Goal: Task Accomplishment & Management: Use online tool/utility

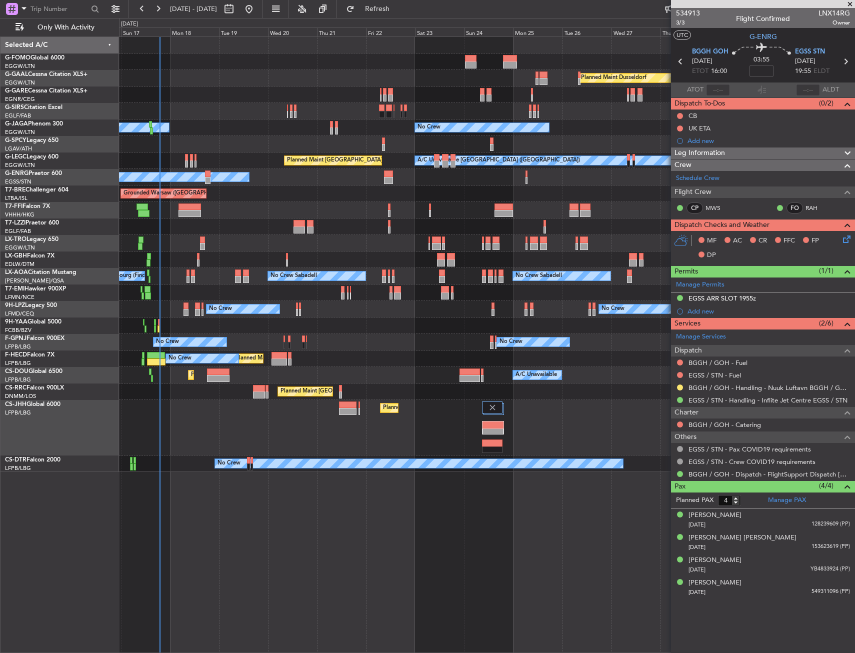
click at [195, 392] on div "Planned Maint [GEOGRAPHIC_DATA] ([GEOGRAPHIC_DATA]) Planned Maint [GEOGRAPHIC_D…" at bounding box center [486, 391] width 735 height 16
click at [165, 394] on div "Planned Maint [GEOGRAPHIC_DATA] ([GEOGRAPHIC_DATA]) Planned Maint [GEOGRAPHIC_D…" at bounding box center [486, 391] width 735 height 16
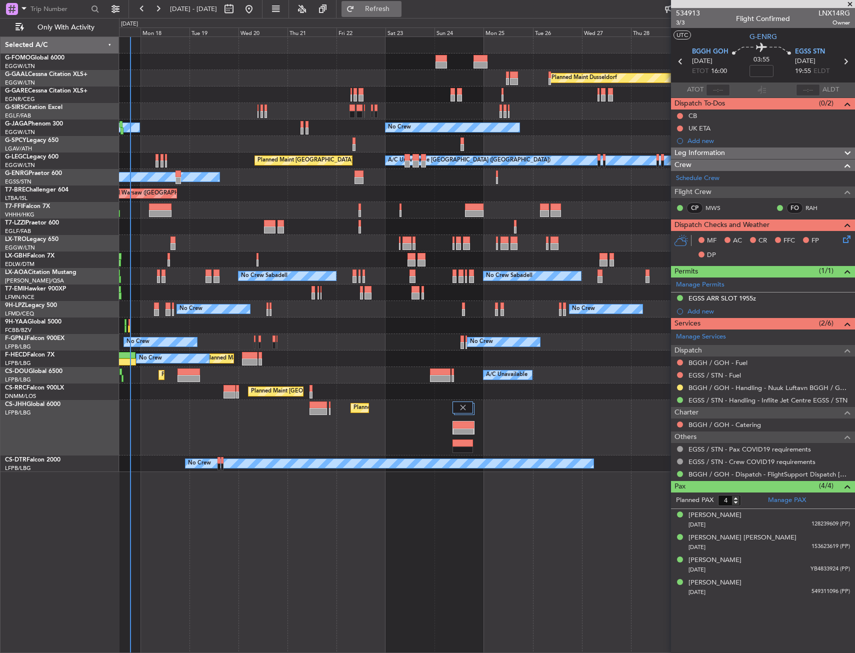
click at [398, 6] on span "Refresh" at bounding box center [377, 8] width 42 height 7
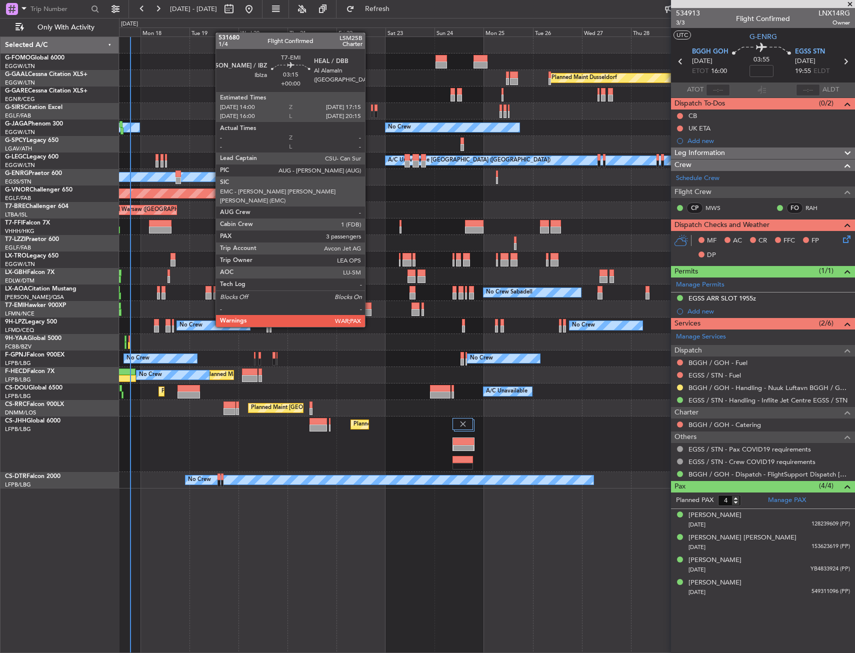
click at [369, 308] on div at bounding box center [367, 305] width 7 height 7
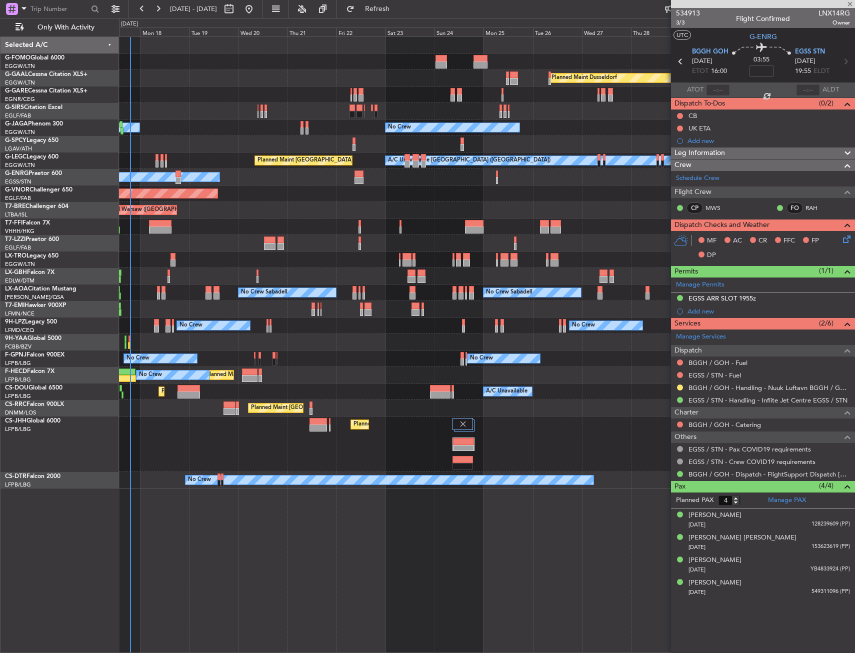
type input "3"
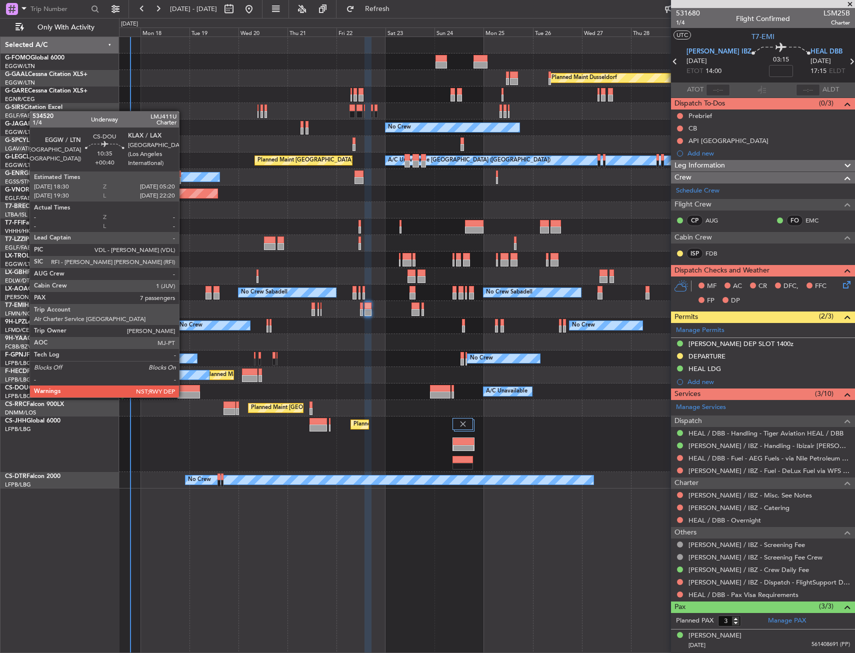
click at [183, 387] on div at bounding box center [188, 388] width 22 height 7
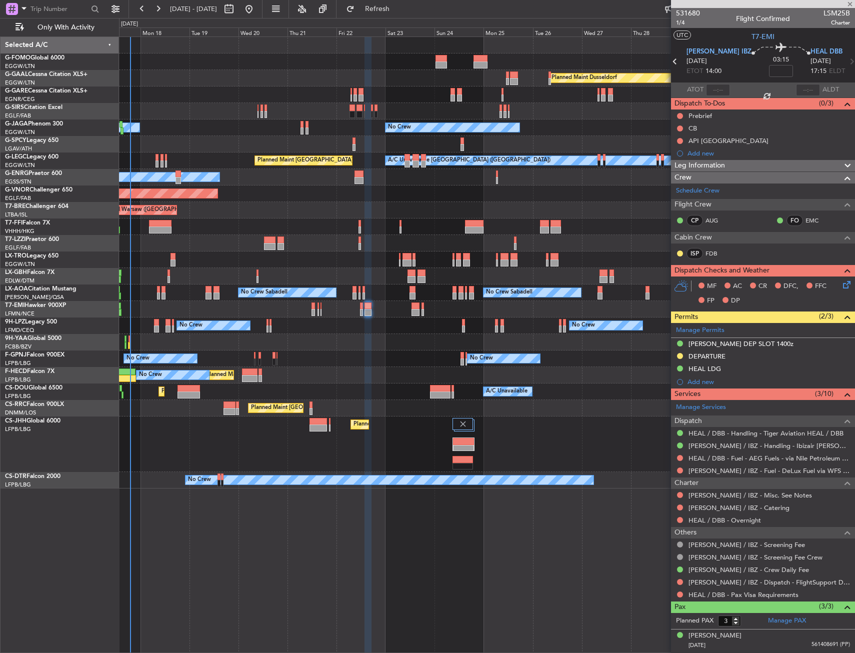
type input "+00:40"
type input "7"
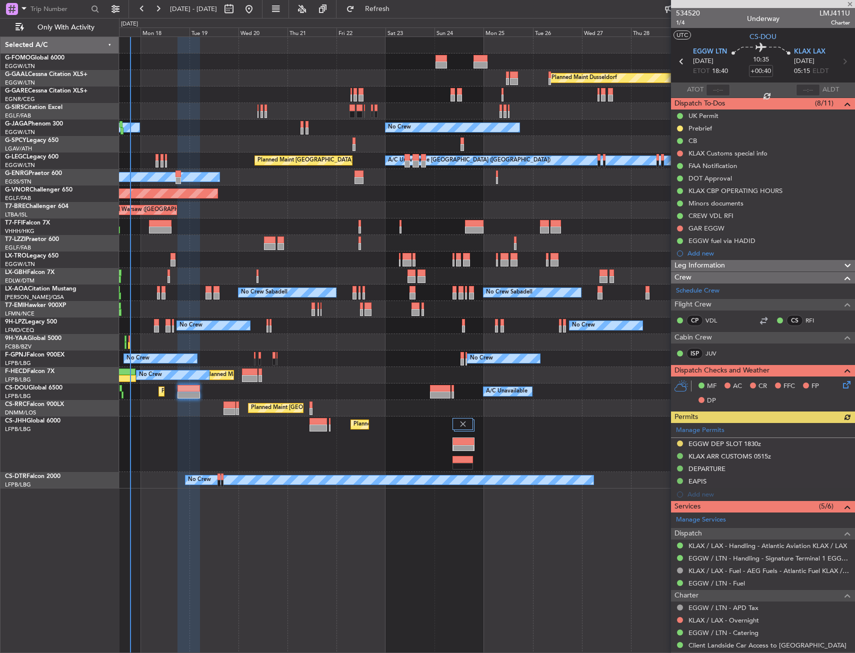
click at [682, 442] on div "Manage Permits EGGW DEP SLOT 1830z KLAX ARR CUSTOMS 0515z DEPARTURE EAPIS Add n…" at bounding box center [763, 462] width 184 height 78
click at [678, 443] on div "Manage Permits EGGW DEP SLOT 1830z KLAX ARR CUSTOMS 0515z DEPARTURE EAPIS Add n…" at bounding box center [763, 462] width 184 height 78
click at [679, 444] on button at bounding box center [680, 443] width 6 height 6
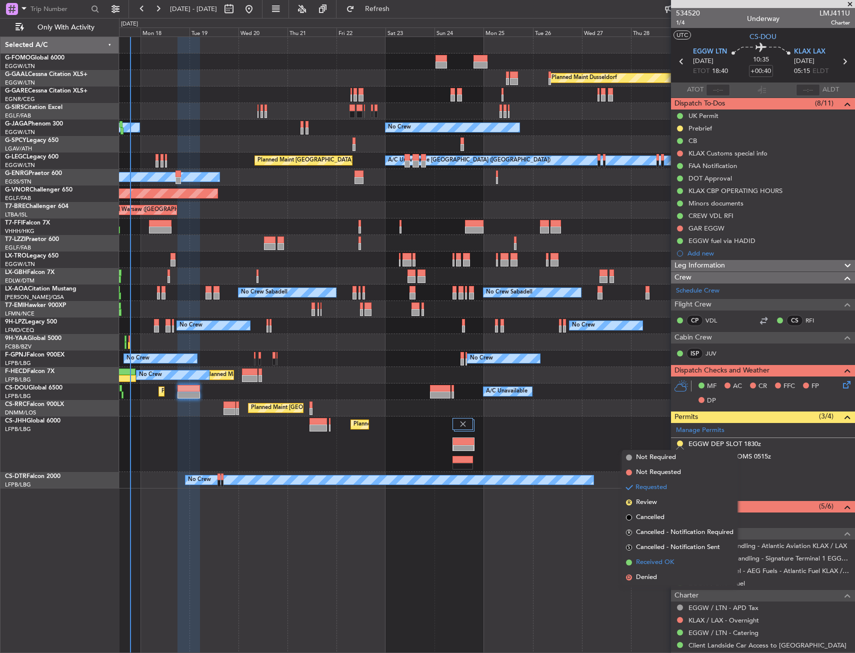
click at [646, 563] on span "Received OK" at bounding box center [655, 562] width 38 height 10
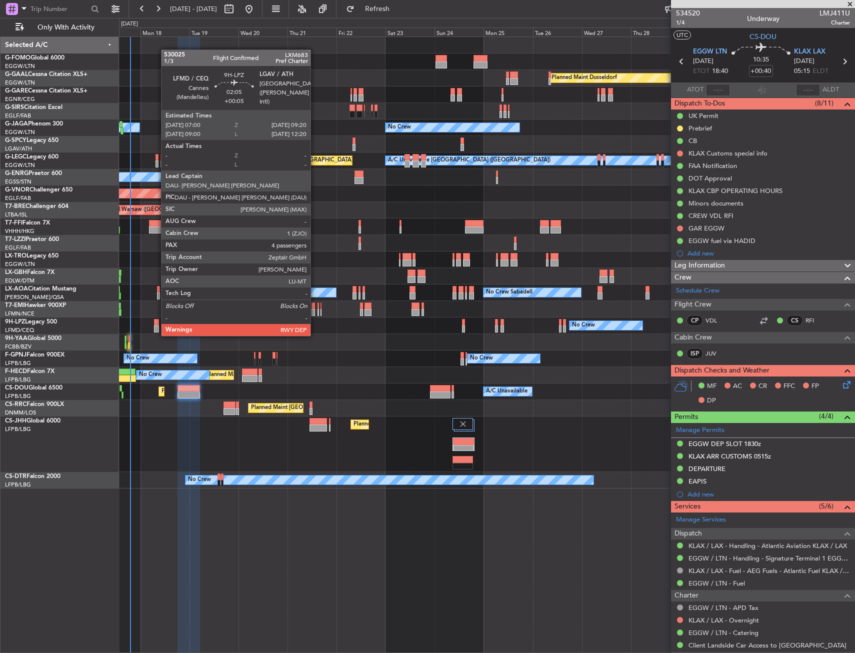
click at [156, 326] on div at bounding box center [156, 328] width 5 height 7
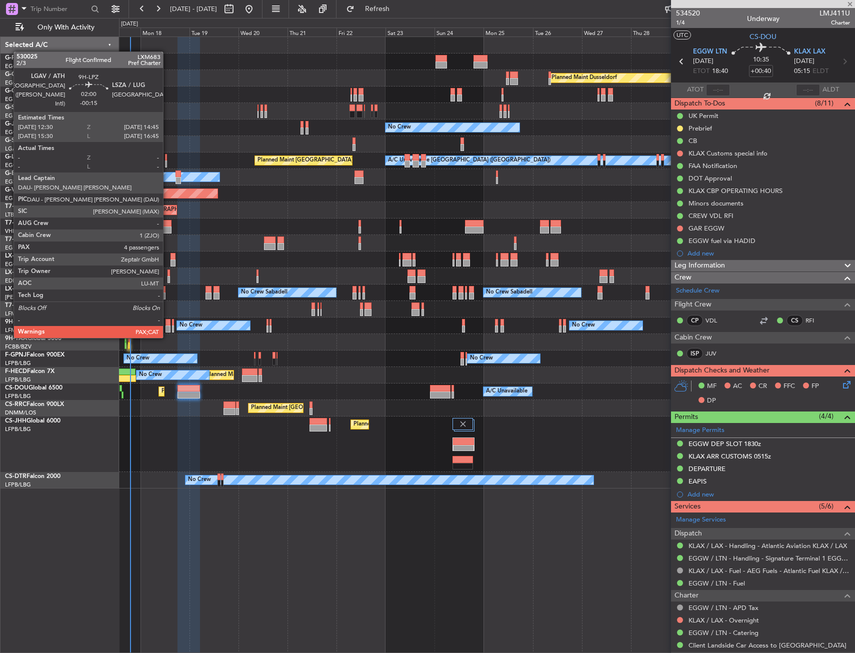
type input "+00:05"
type input "4"
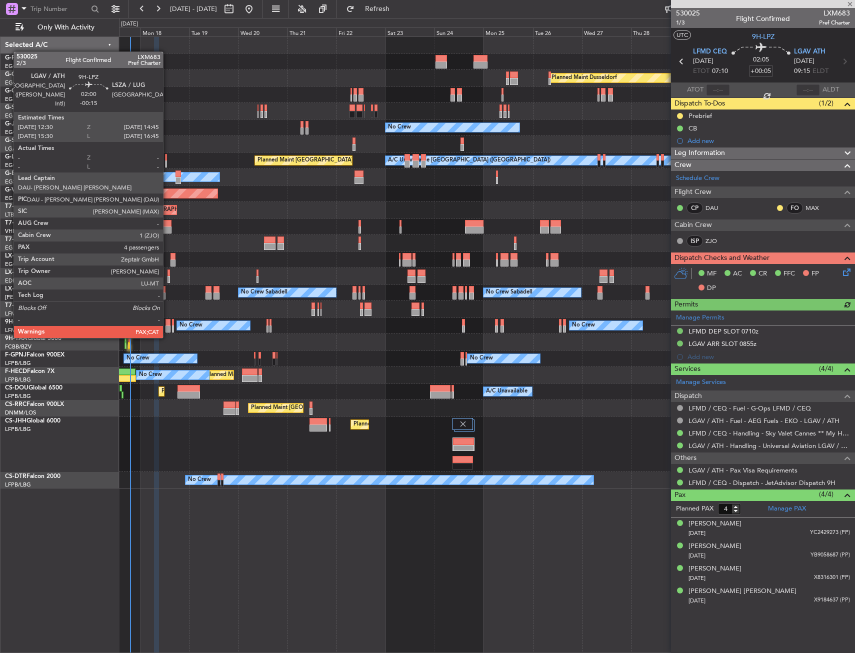
click at [167, 328] on div at bounding box center [167, 328] width 5 height 7
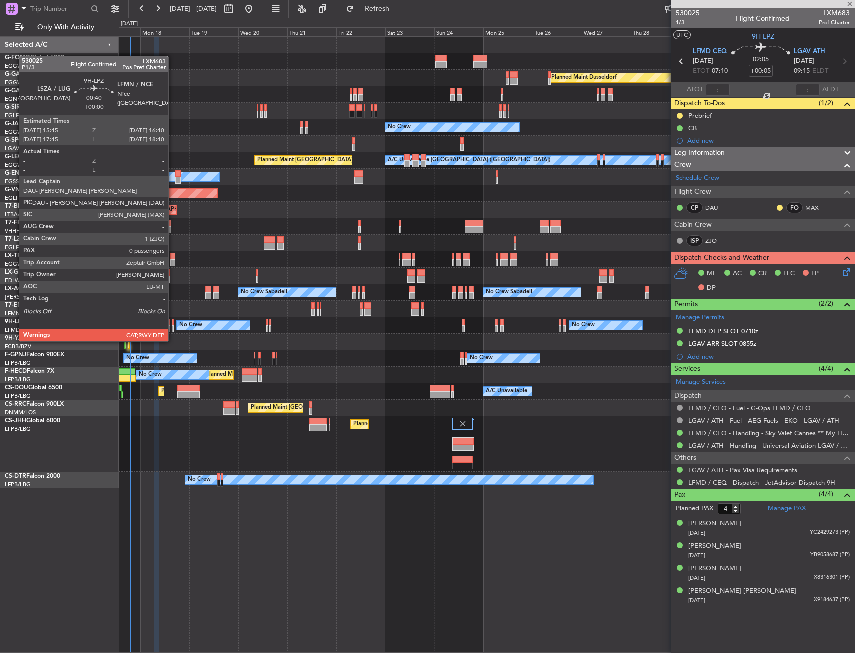
type input "-00:15"
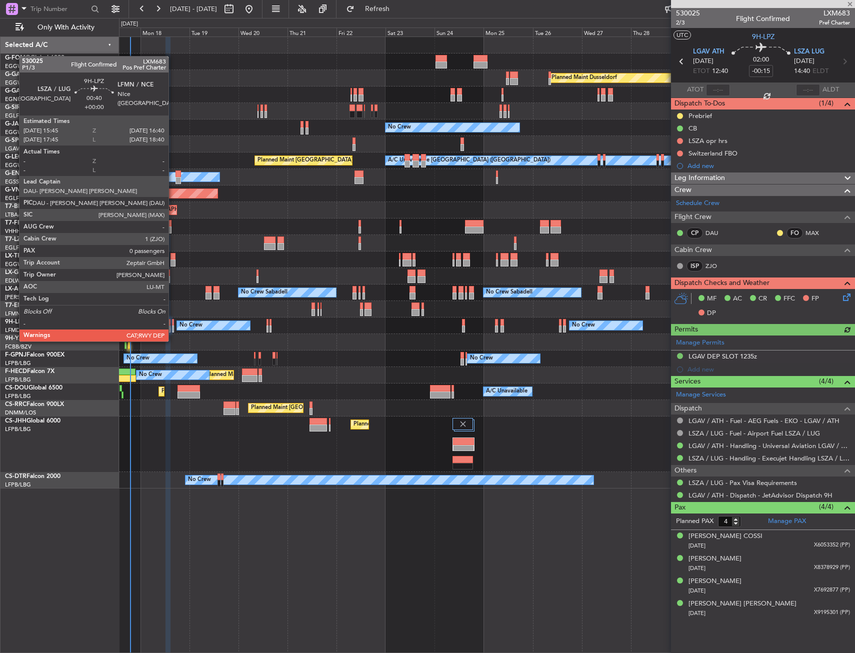
click at [173, 331] on div at bounding box center [173, 328] width 2 height 7
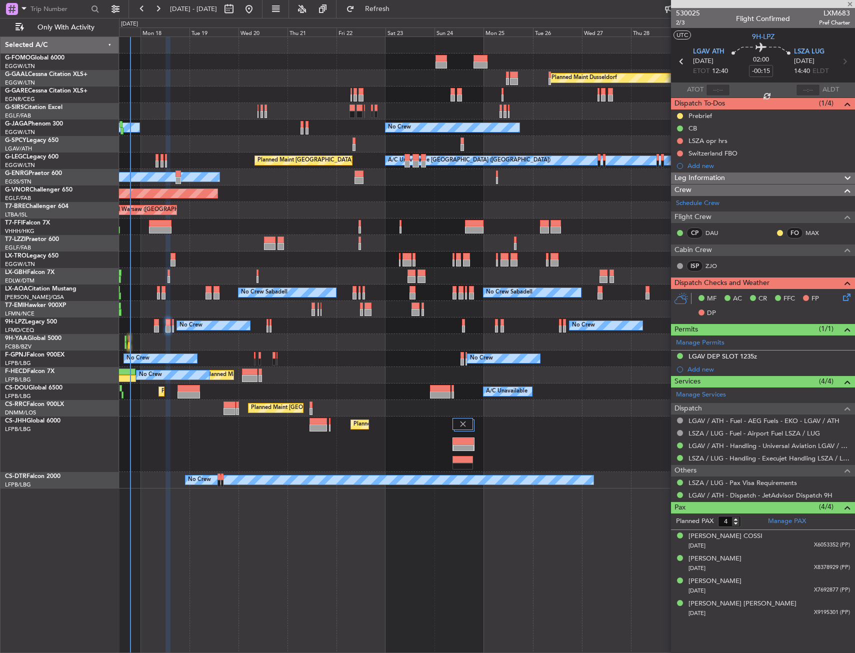
type input "0"
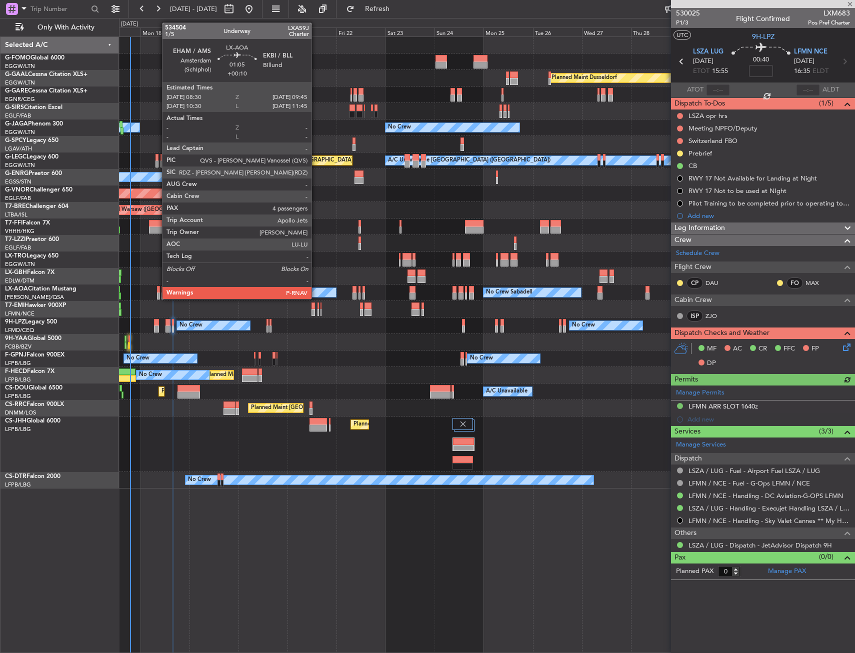
click at [157, 298] on div at bounding box center [158, 295] width 3 height 7
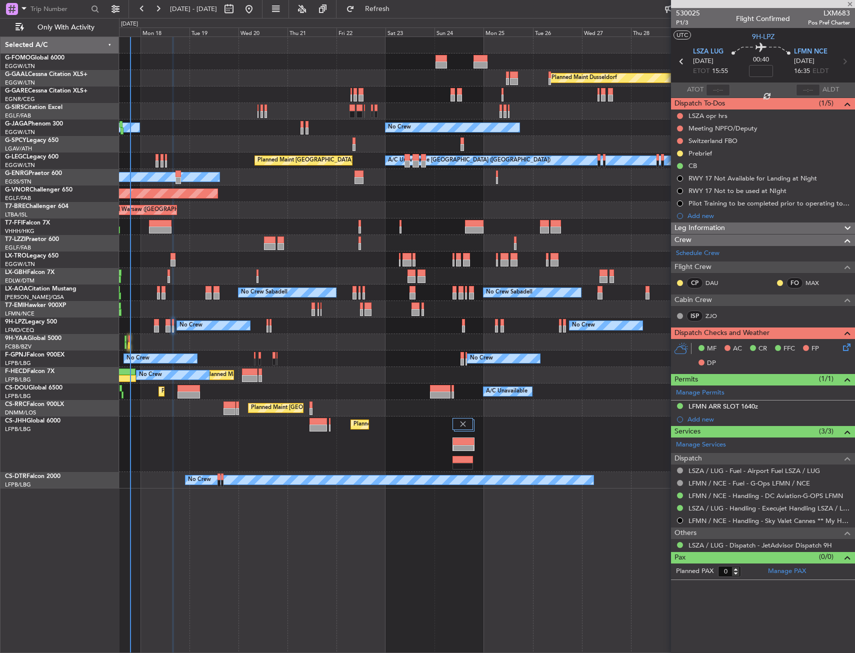
type input "+00:10"
type input "4"
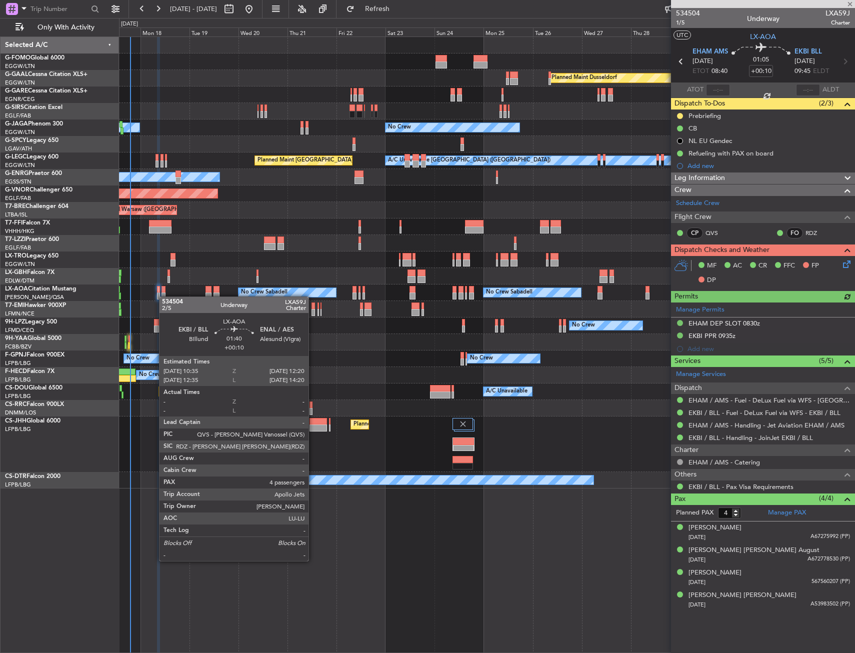
click at [164, 296] on div at bounding box center [163, 295] width 4 height 7
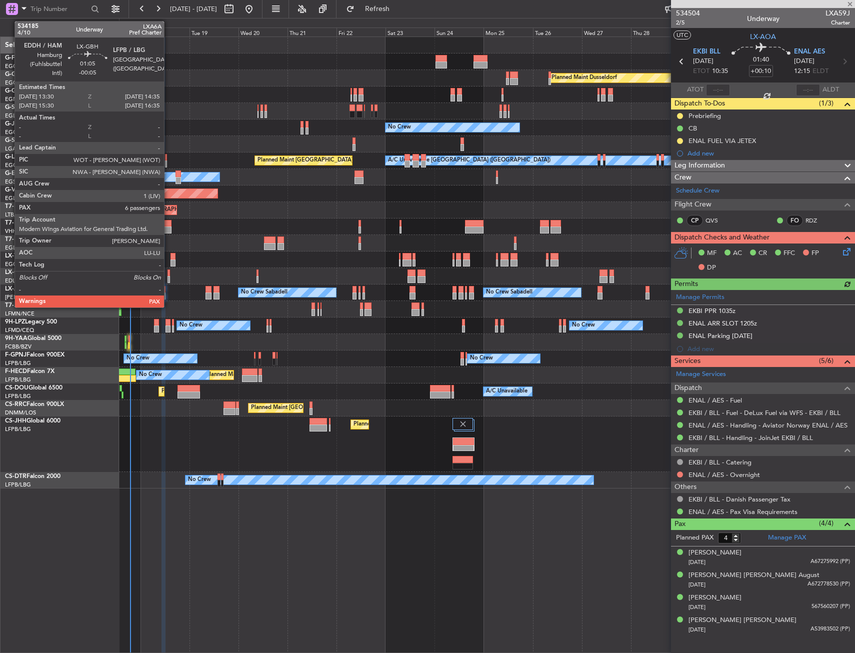
click at [168, 276] on div at bounding box center [168, 279] width 2 height 7
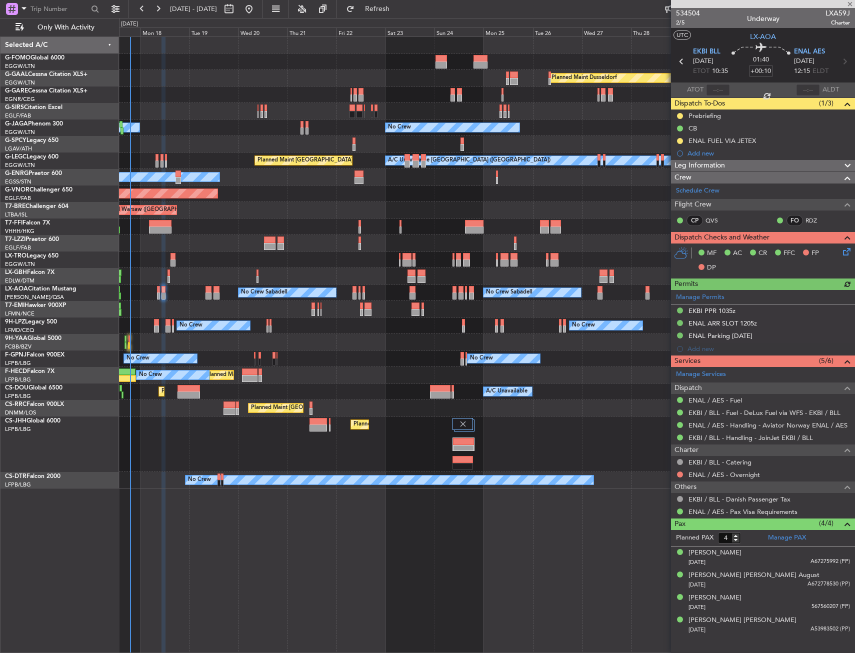
type input "-00:05"
type input "6"
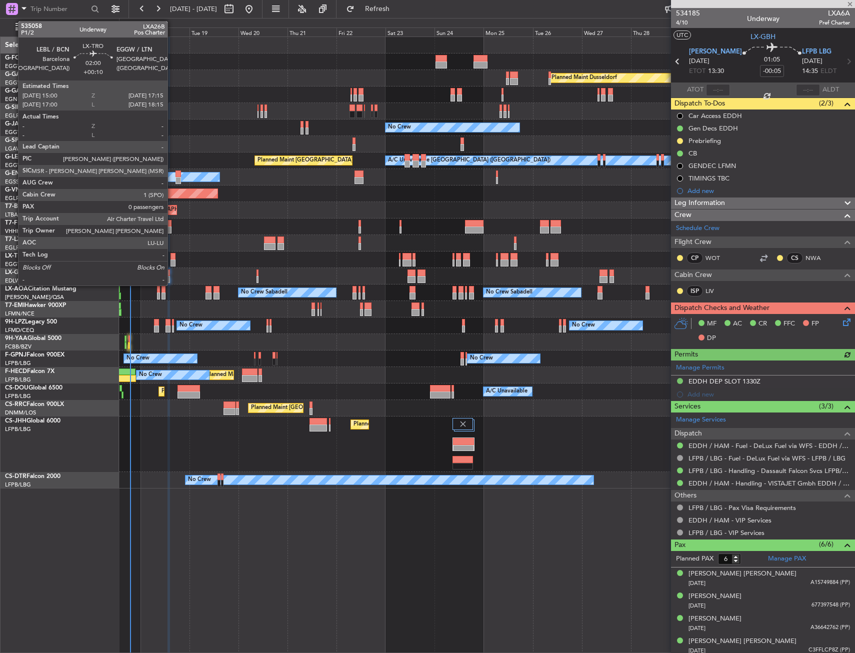
click at [172, 262] on div at bounding box center [172, 262] width 5 height 7
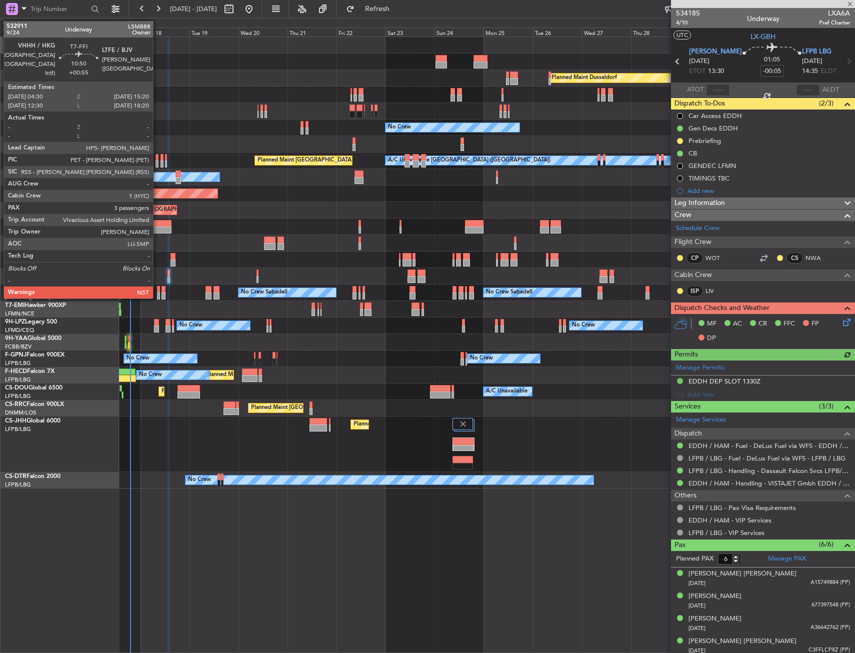
type input "+00:10"
type input "0"
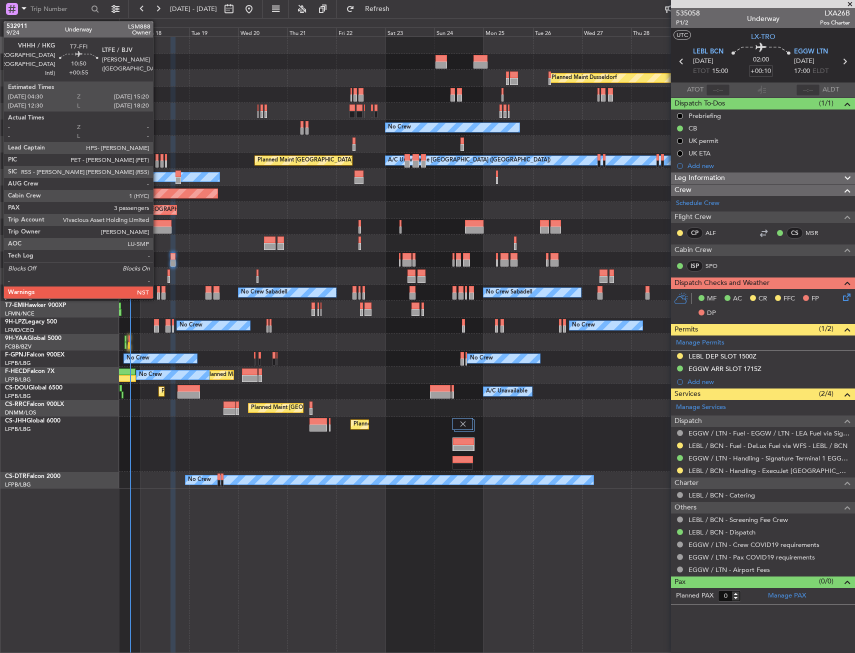
click at [157, 224] on div at bounding box center [160, 223] width 22 height 7
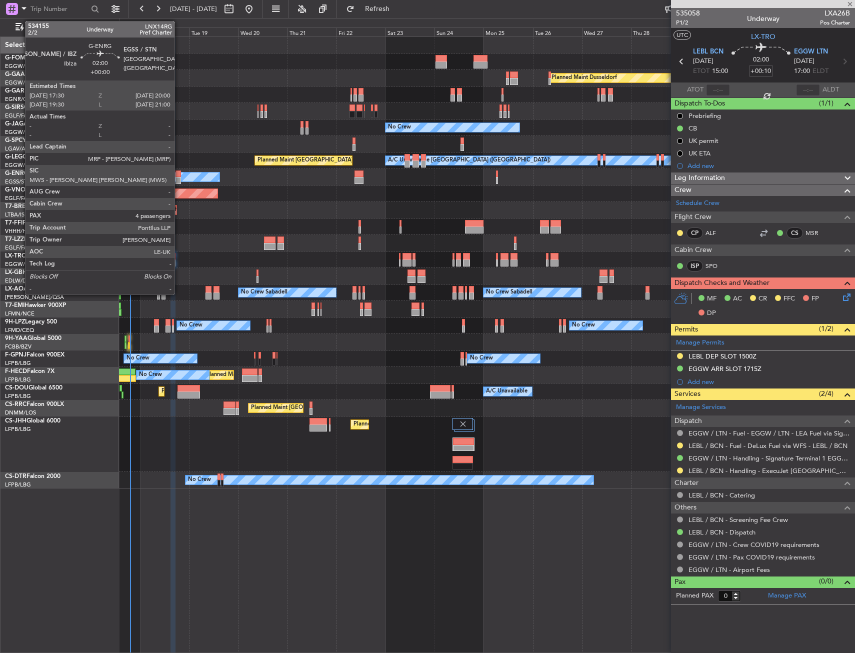
type input "+00:55"
type input "3"
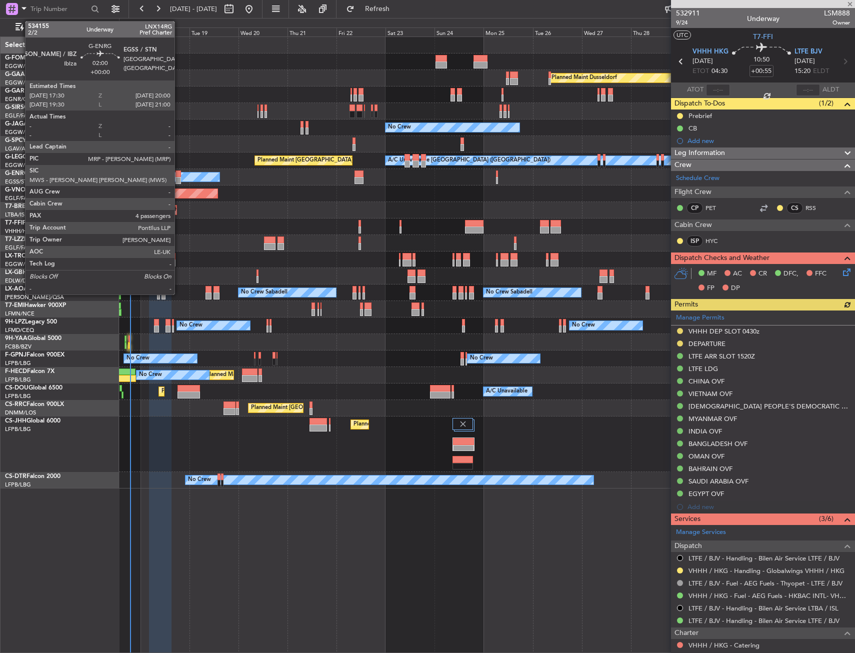
click at [179, 180] on div at bounding box center [177, 180] width 5 height 7
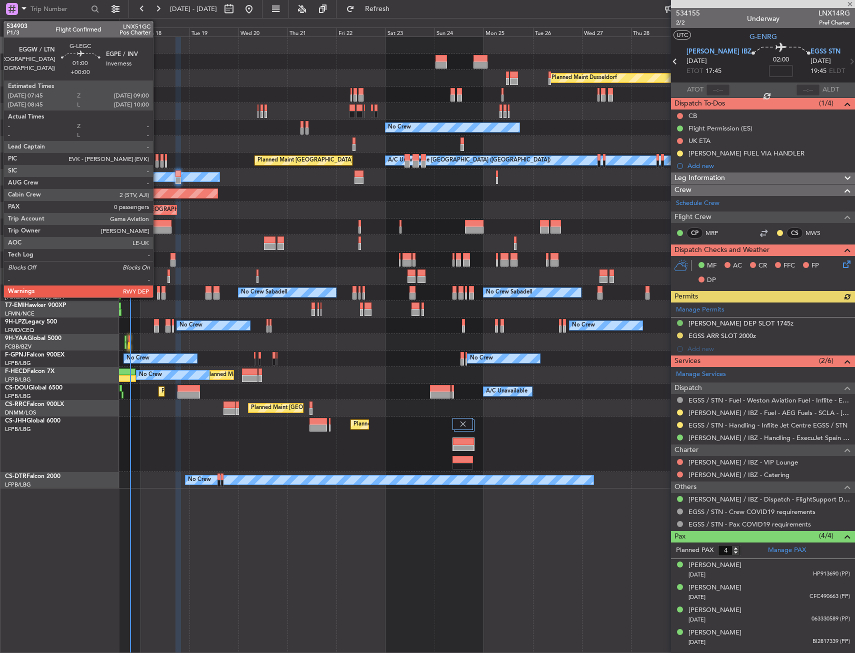
click at [157, 160] on div at bounding box center [156, 163] width 3 height 7
type input "0"
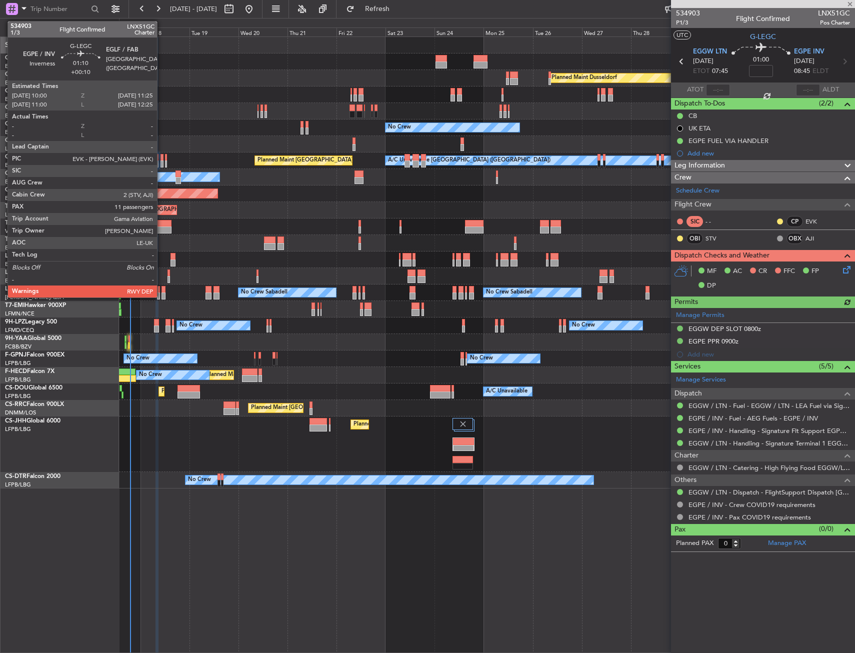
click at [161, 161] on div at bounding box center [161, 163] width 3 height 7
type input "+00:10"
type input "11"
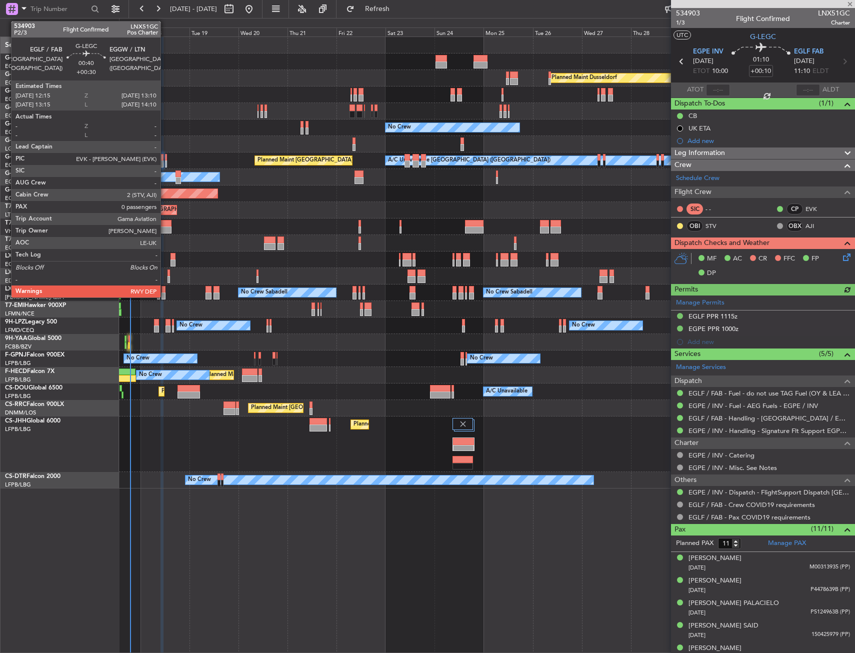
click at [165, 164] on div at bounding box center [166, 163] width 2 height 7
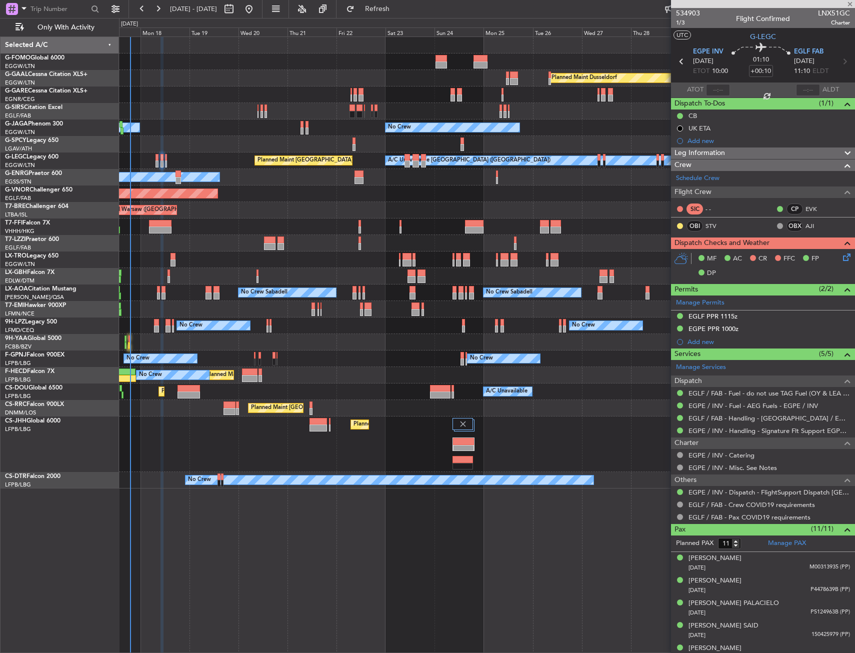
type input "+00:30"
type input "0"
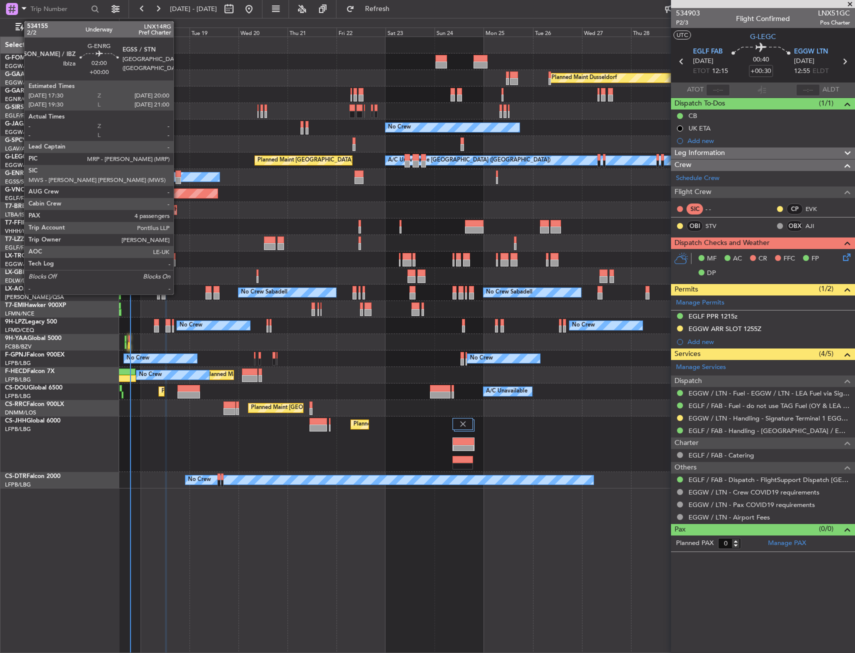
click at [178, 179] on div at bounding box center [177, 180] width 5 height 7
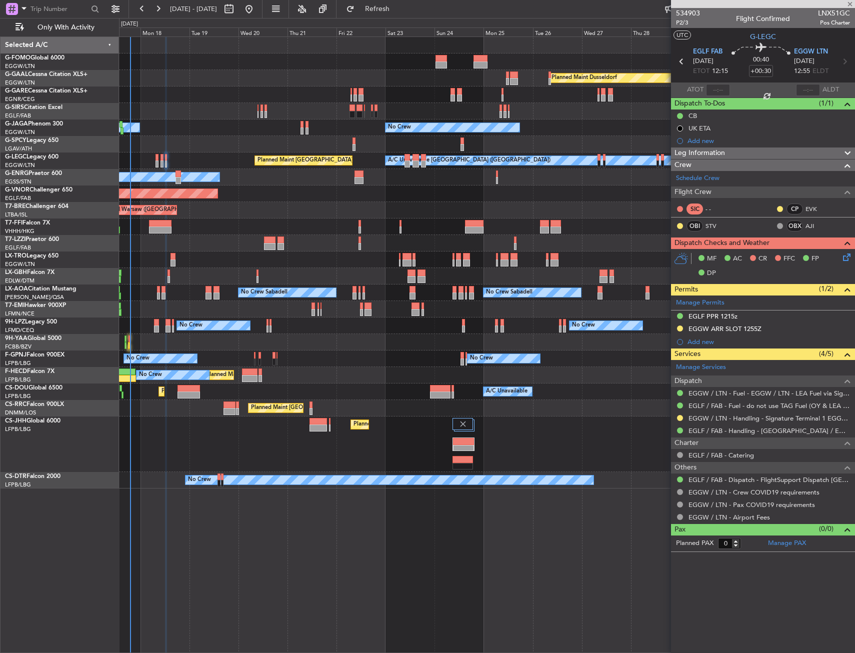
type input "4"
